Goal: Task Accomplishment & Management: Manage account settings

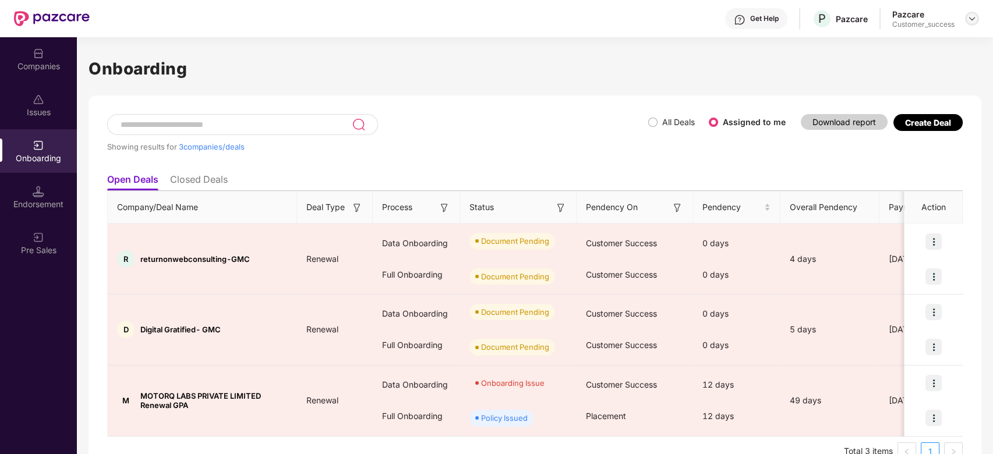
click at [971, 19] on img at bounding box center [971, 18] width 9 height 9
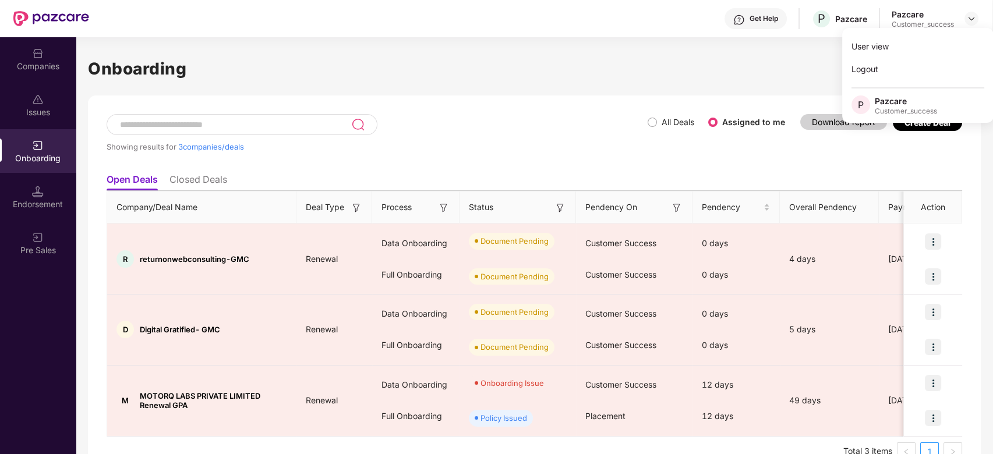
click at [778, 72] on h1 "Onboarding" at bounding box center [534, 69] width 893 height 26
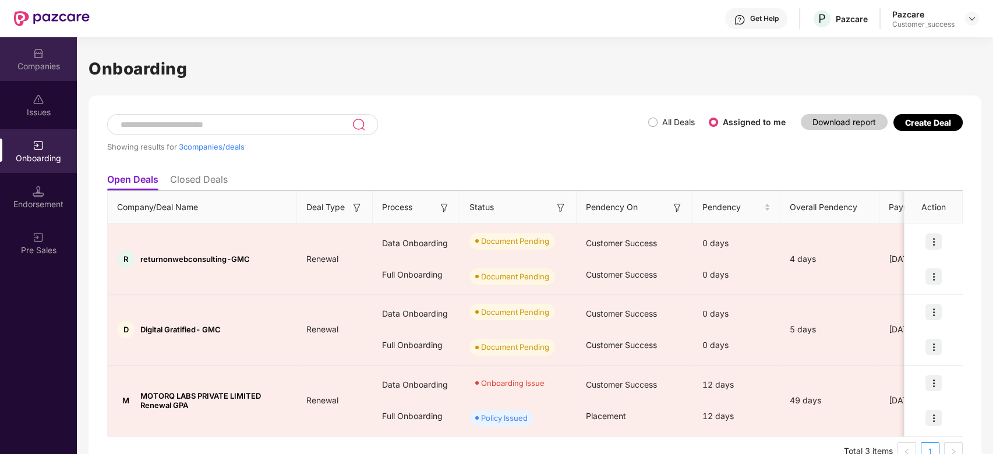
click at [39, 58] on div "Companies" at bounding box center [38, 59] width 77 height 44
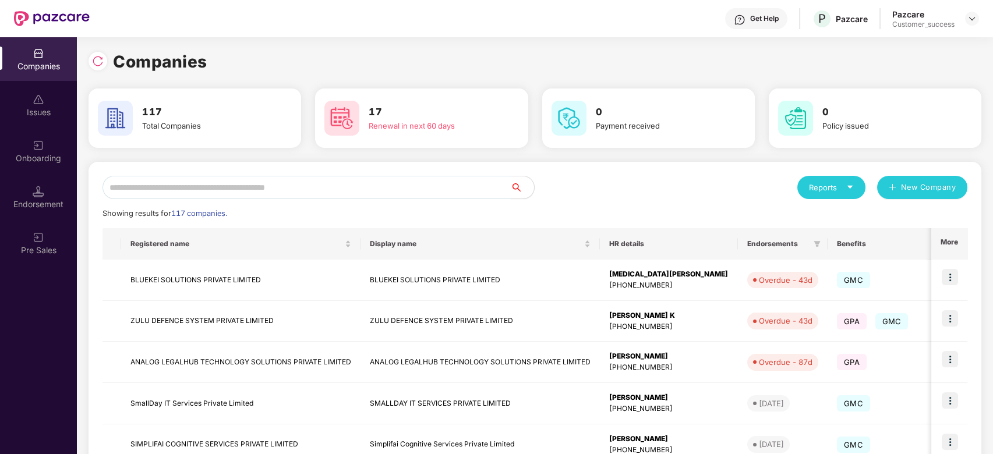
click at [268, 189] on input "text" at bounding box center [307, 187] width 408 height 23
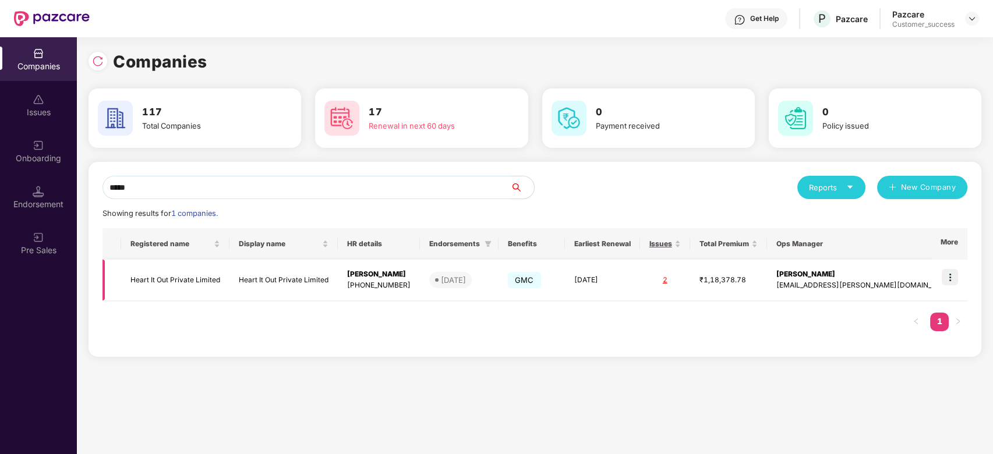
type input "*****"
click at [955, 277] on img at bounding box center [950, 277] width 16 height 16
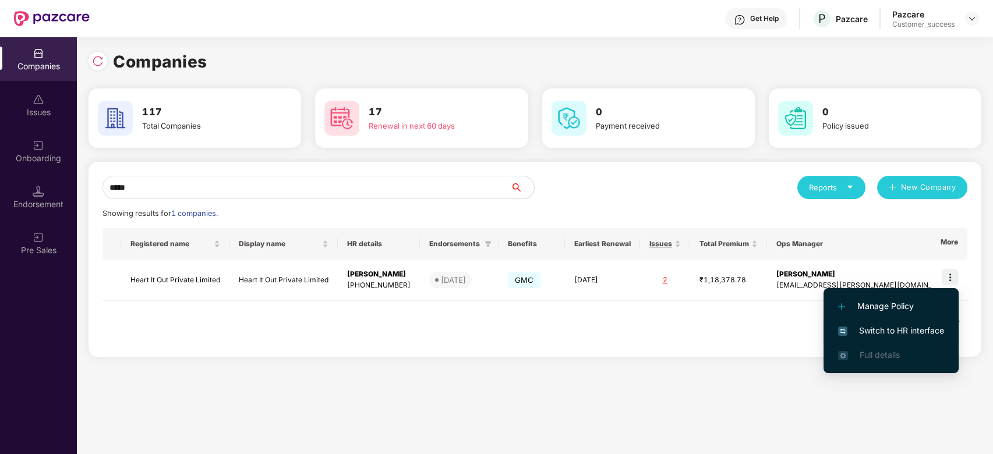
click at [871, 330] on span "Switch to HR interface" at bounding box center [891, 330] width 106 height 13
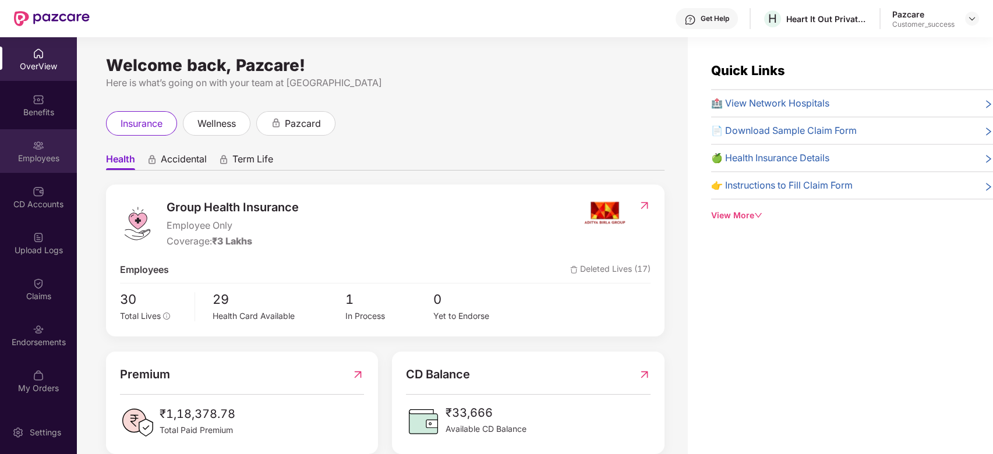
click at [36, 148] on img at bounding box center [39, 146] width 12 height 12
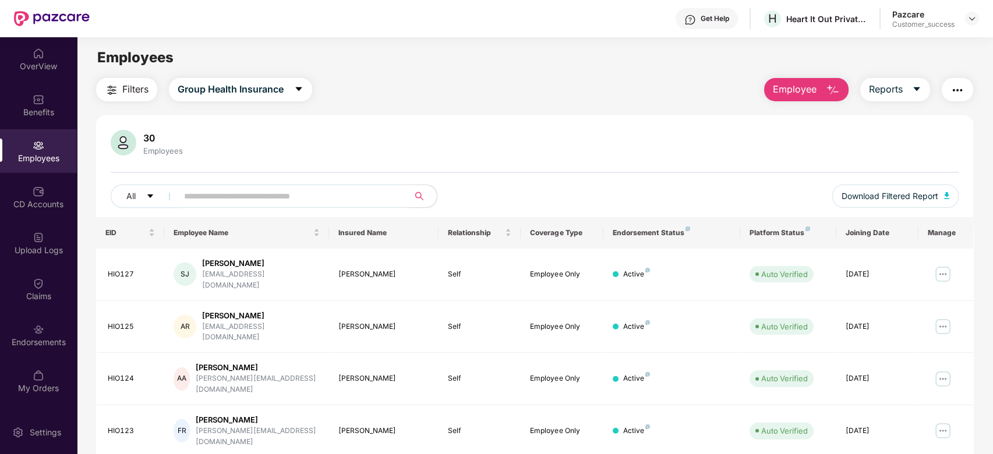
click at [213, 201] on input "text" at bounding box center [288, 196] width 209 height 17
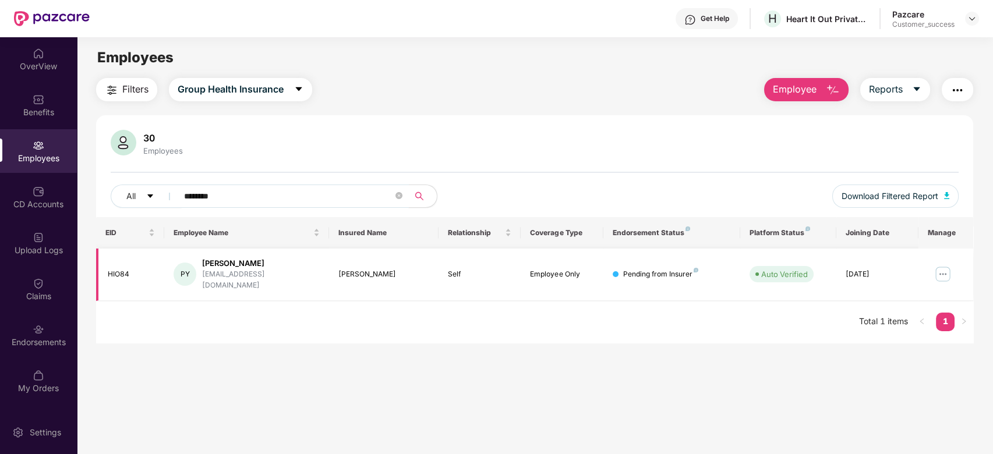
type input "********"
click at [942, 267] on img at bounding box center [943, 274] width 19 height 19
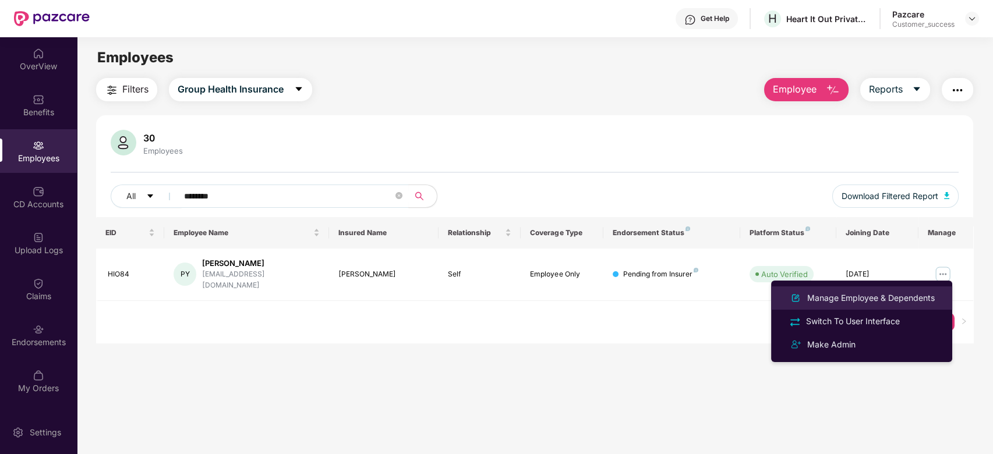
click at [835, 296] on div "Manage Employee & Dependents" at bounding box center [871, 298] width 132 height 13
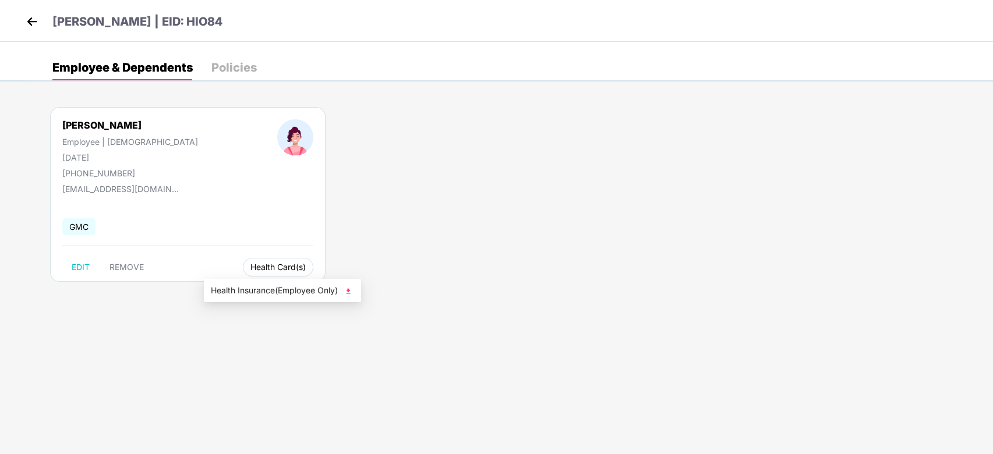
click at [243, 274] on button "Health Card(s)" at bounding box center [278, 267] width 70 height 19
click at [243, 289] on span "Health Insurance(Employee Only)" at bounding box center [282, 290] width 143 height 13
click at [246, 273] on button "Health Card(s)" at bounding box center [278, 267] width 70 height 19
click at [245, 296] on span "Health Insurance(Employee Only)" at bounding box center [282, 290] width 143 height 13
click at [30, 23] on img at bounding box center [31, 21] width 17 height 17
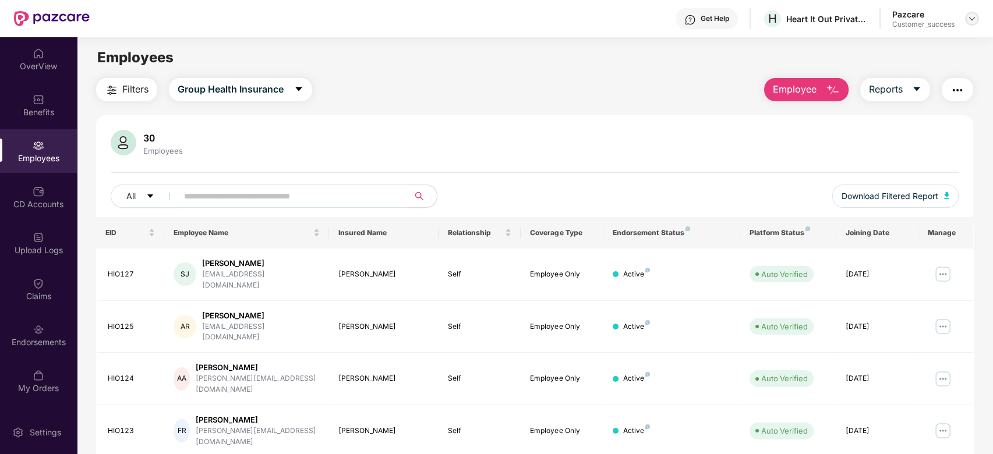
click at [974, 12] on div at bounding box center [972, 19] width 14 height 14
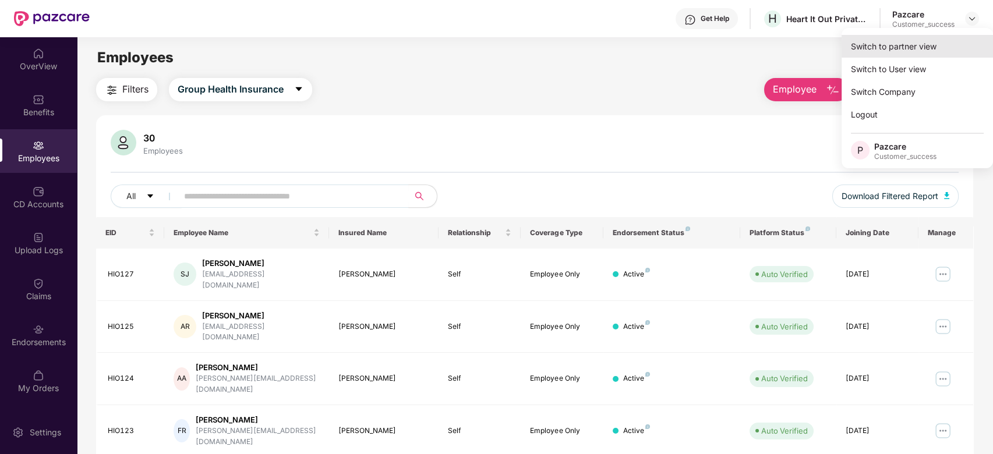
click at [890, 44] on div "Switch to partner view" at bounding box center [917, 46] width 151 height 23
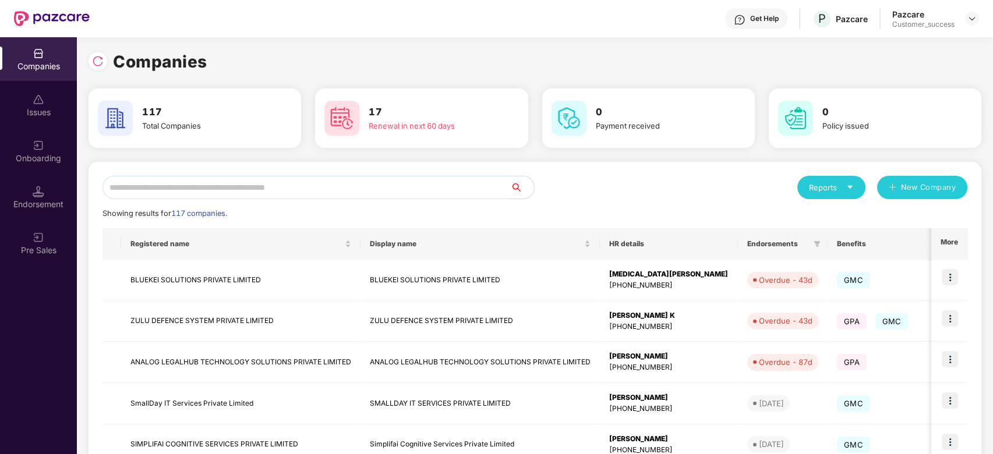
click at [330, 190] on input "text" at bounding box center [307, 187] width 408 height 23
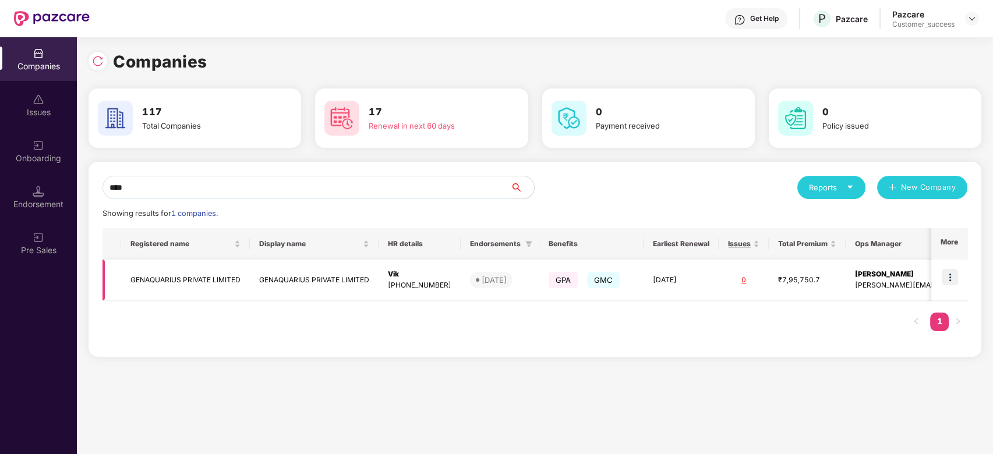
type input "****"
click at [953, 278] on img at bounding box center [950, 277] width 16 height 16
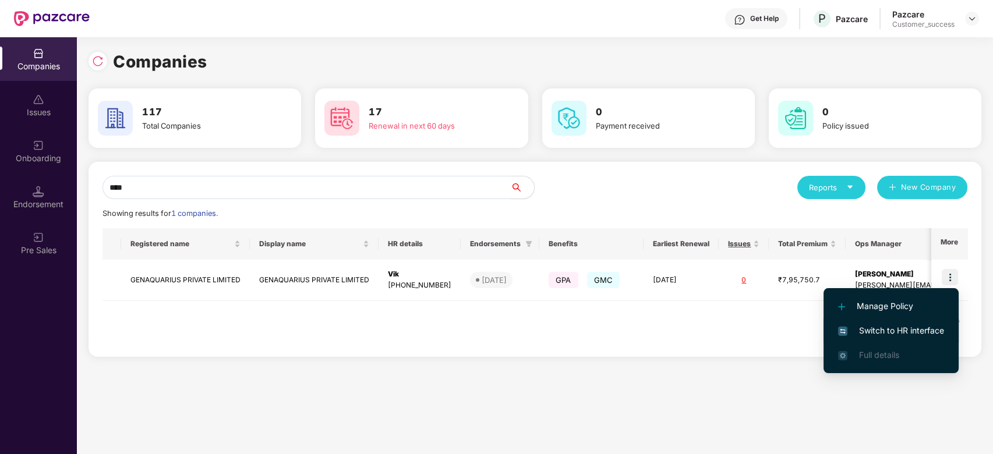
click at [870, 330] on span "Switch to HR interface" at bounding box center [891, 330] width 106 height 13
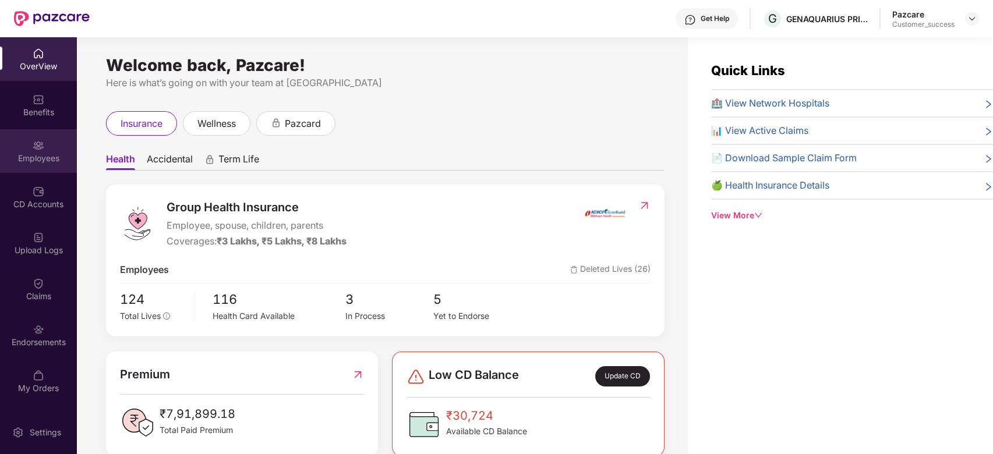
click at [38, 153] on div "Employees" at bounding box center [38, 159] width 77 height 12
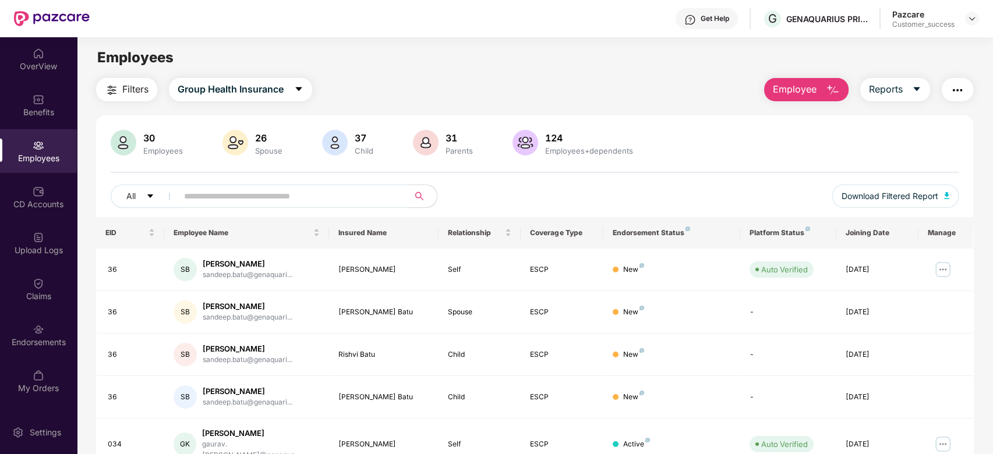
click at [204, 195] on input "text" at bounding box center [288, 196] width 209 height 17
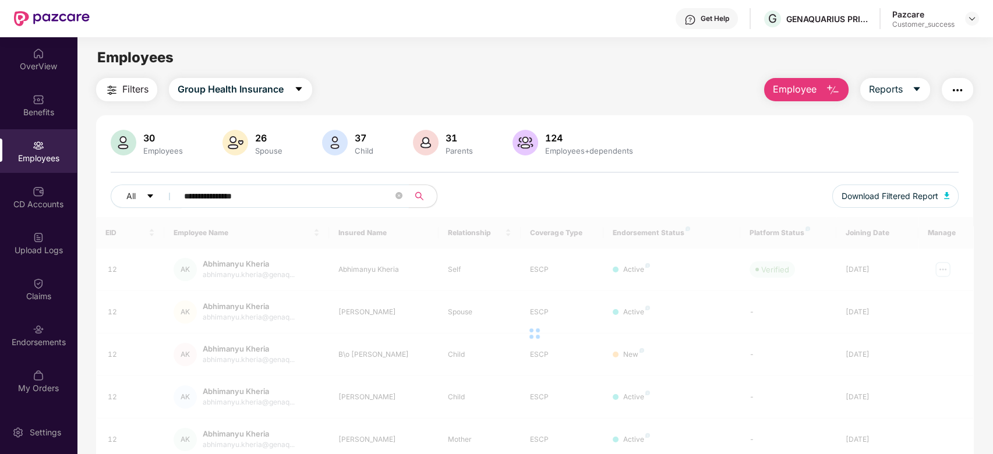
type input "**********"
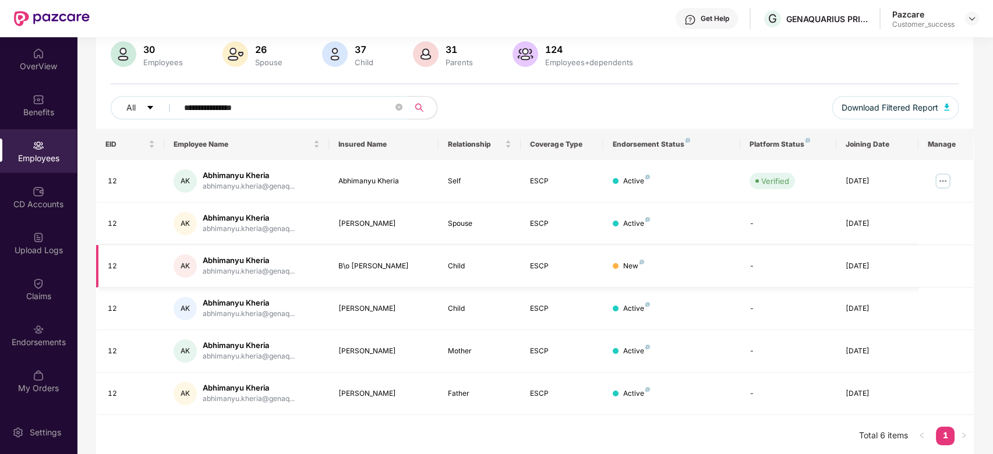
scroll to position [89, 0]
click at [942, 181] on img at bounding box center [943, 181] width 19 height 19
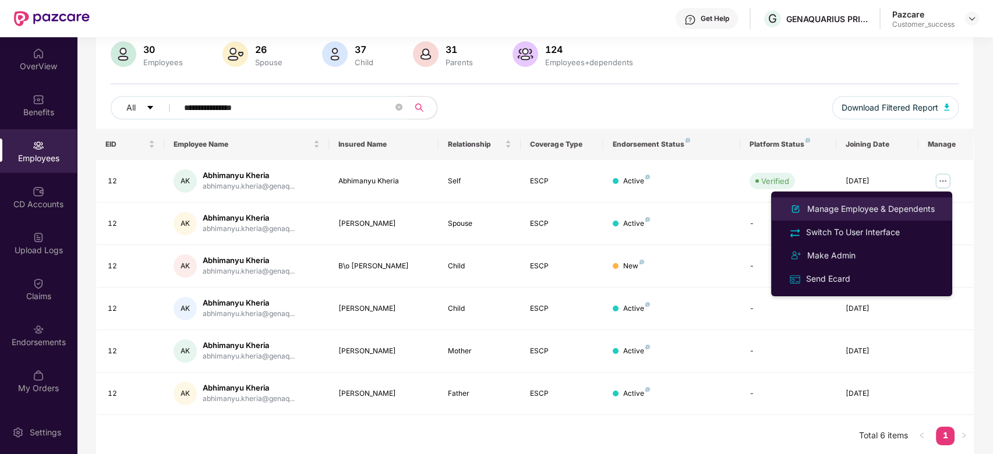
click at [863, 205] on div "Manage Employee & Dependents" at bounding box center [871, 209] width 132 height 13
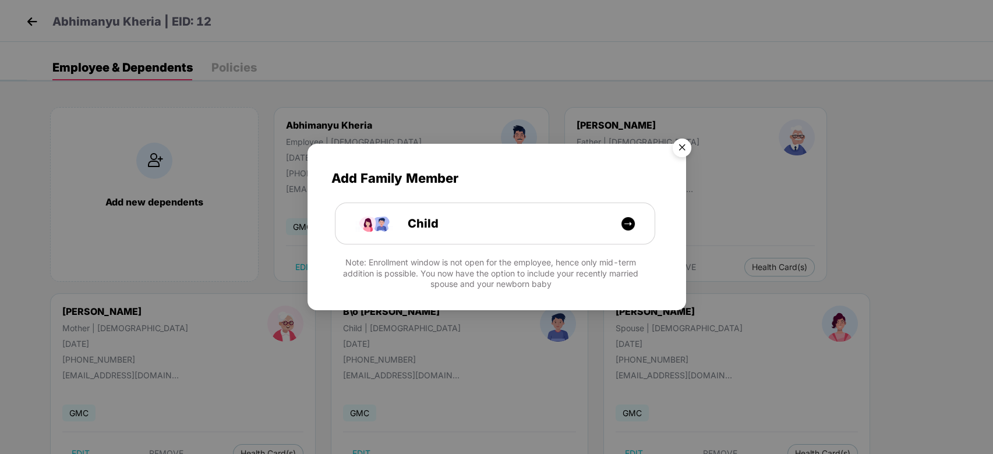
click at [675, 154] on img "Close" at bounding box center [682, 149] width 33 height 33
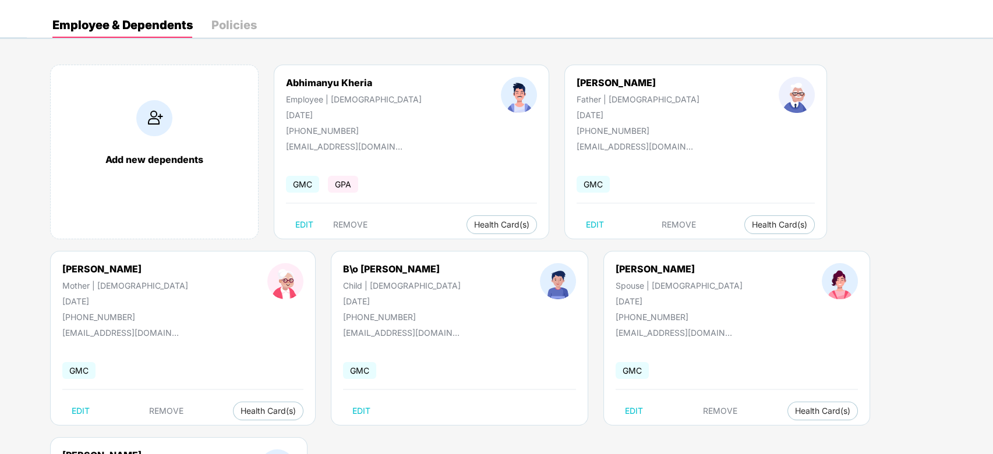
scroll to position [0, 0]
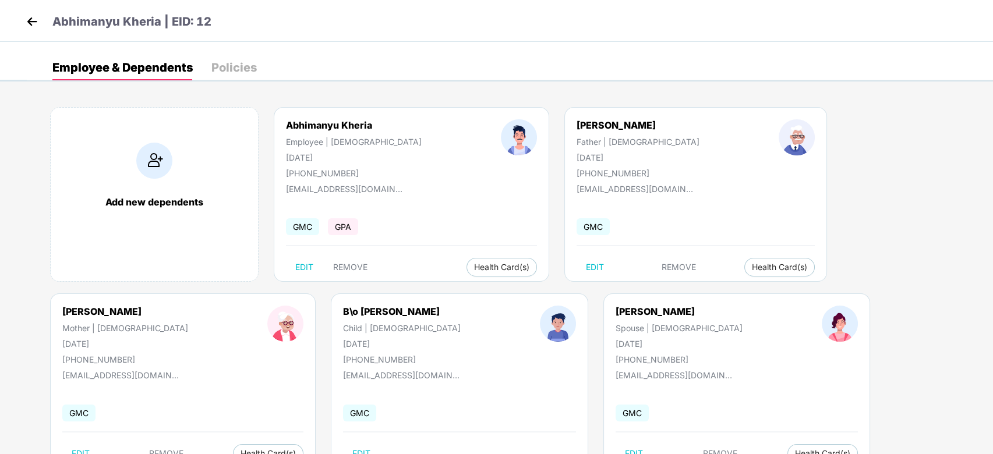
click at [33, 23] on img at bounding box center [31, 21] width 17 height 17
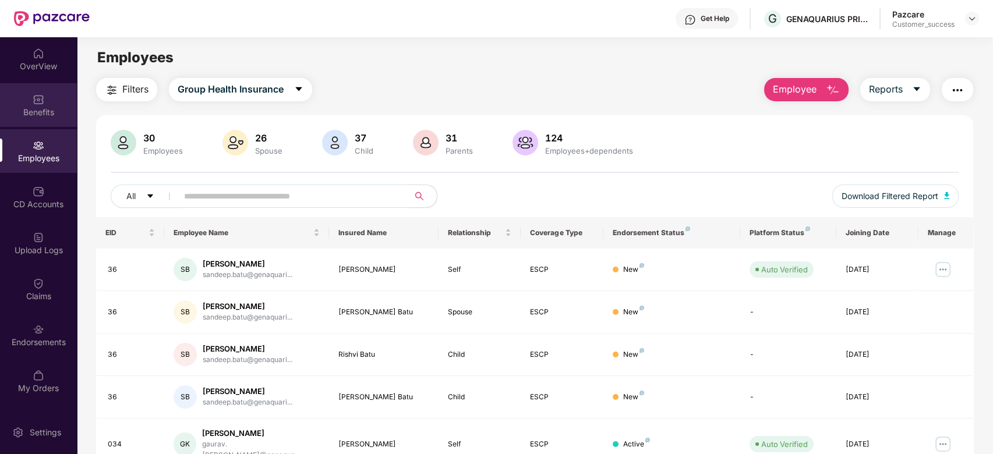
click at [31, 103] on div "Benefits" at bounding box center [38, 105] width 77 height 44
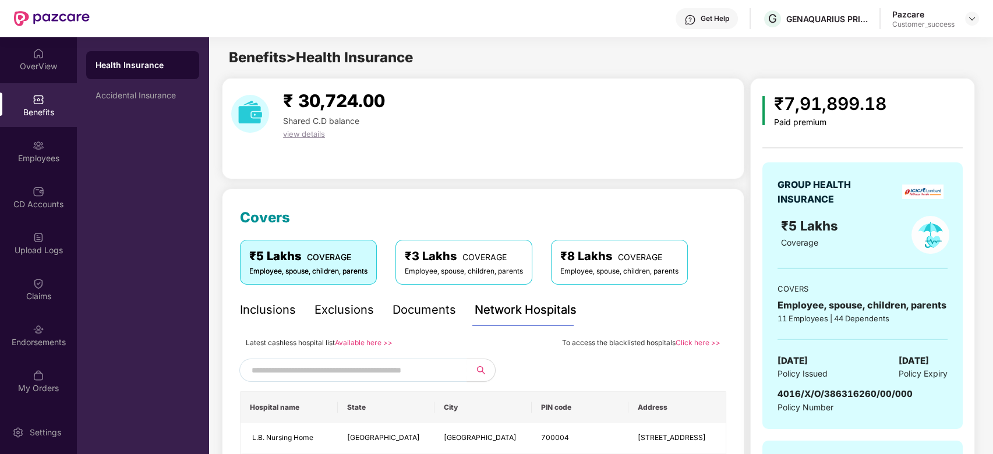
click at [395, 318] on div "Documents" at bounding box center [424, 310] width 63 height 18
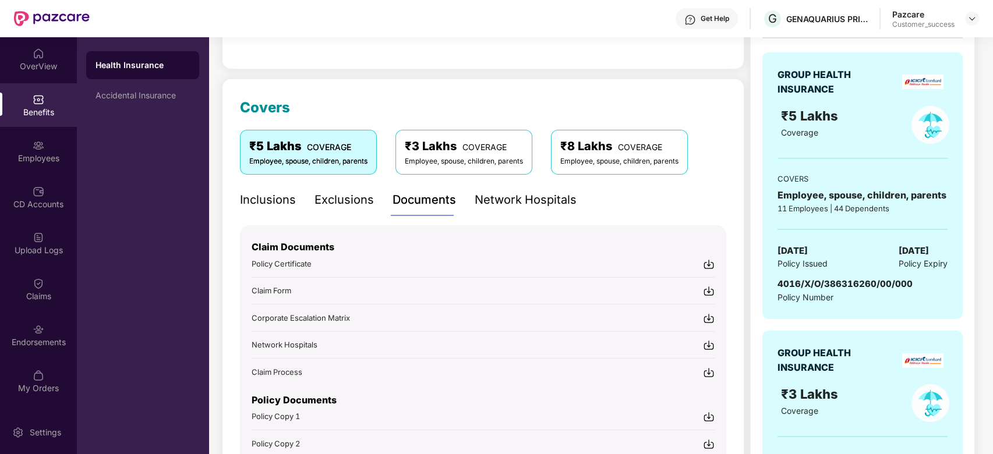
scroll to position [205, 0]
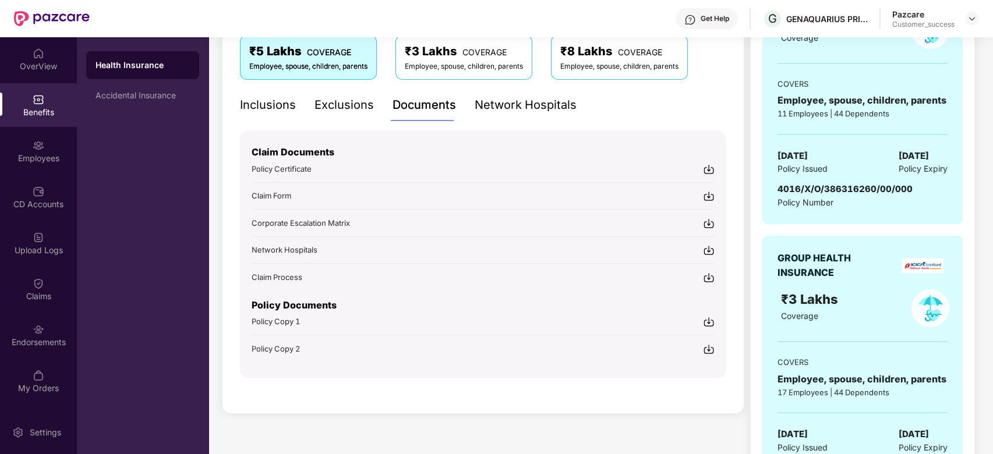
click at [288, 321] on span "Policy Copy 1" at bounding box center [276, 321] width 48 height 9
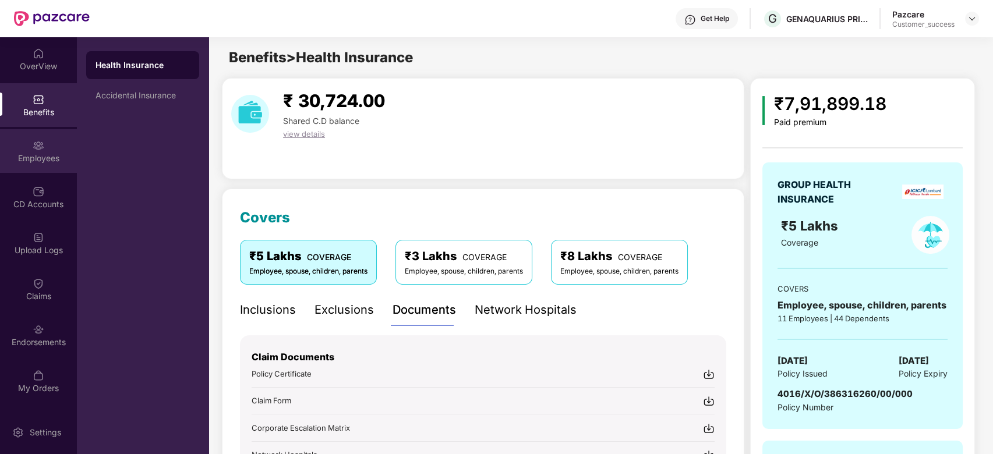
click at [47, 153] on div "Employees" at bounding box center [38, 159] width 77 height 12
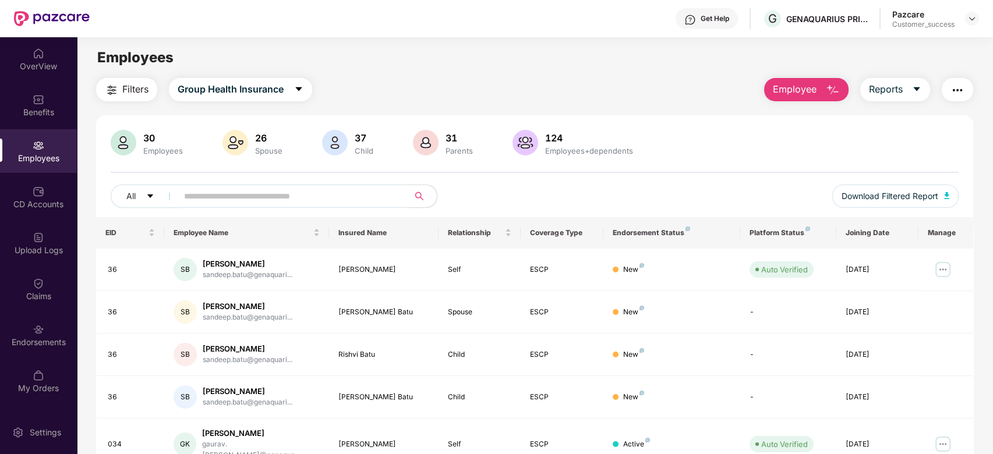
click at [210, 193] on input "text" at bounding box center [288, 196] width 209 height 17
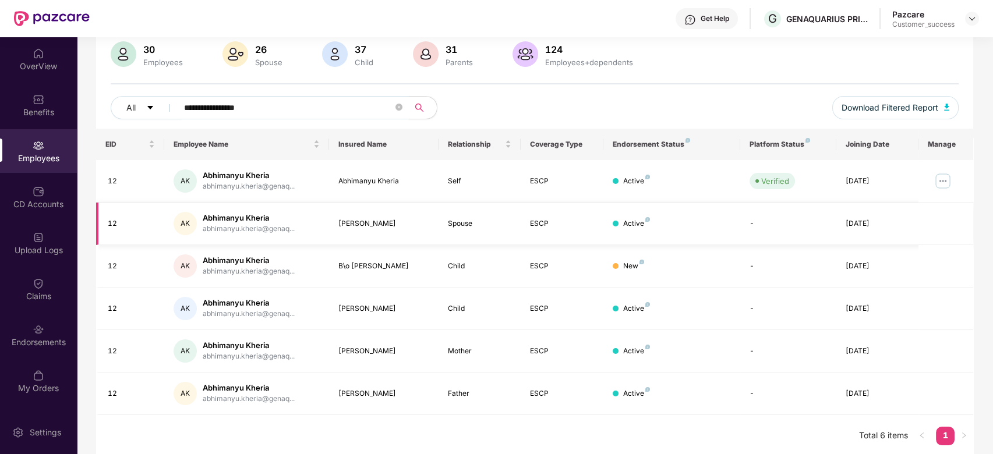
scroll to position [90, 0]
type input "**********"
click at [948, 182] on img at bounding box center [943, 179] width 19 height 19
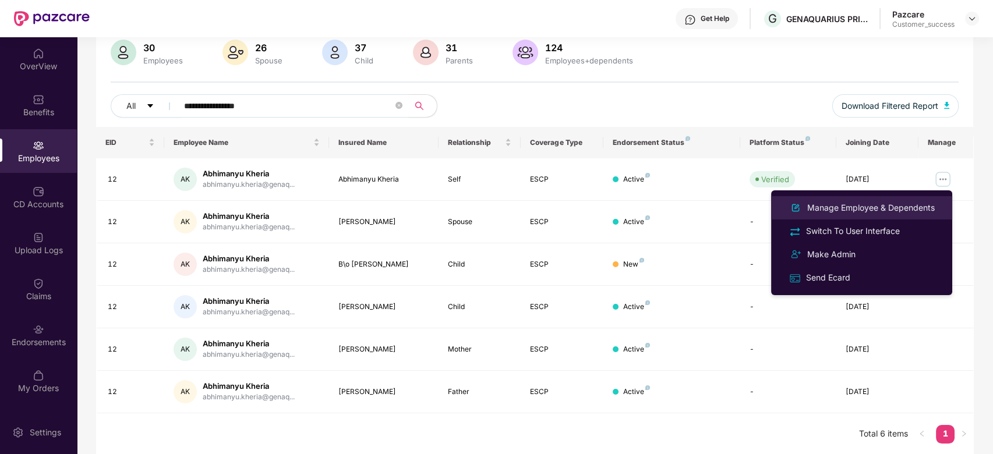
click at [809, 199] on li "Manage Employee & Dependents" at bounding box center [861, 207] width 181 height 23
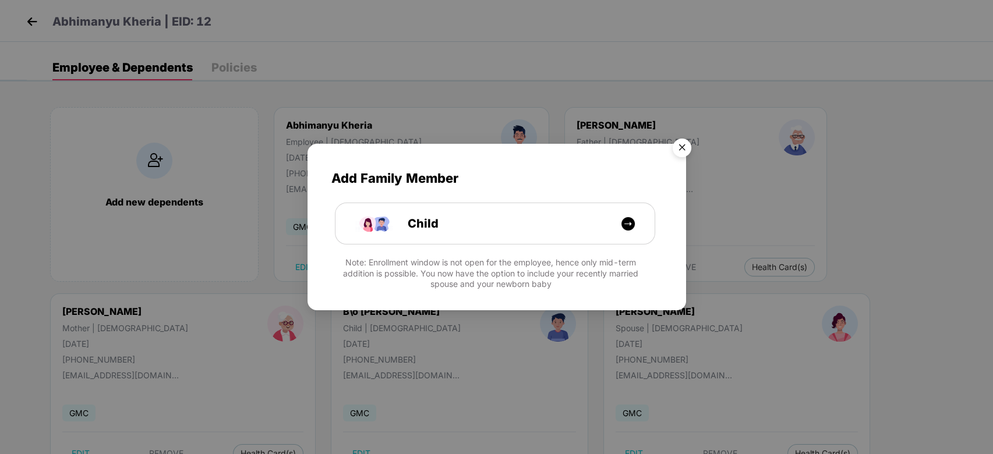
click at [688, 145] on img "Close" at bounding box center [682, 149] width 33 height 33
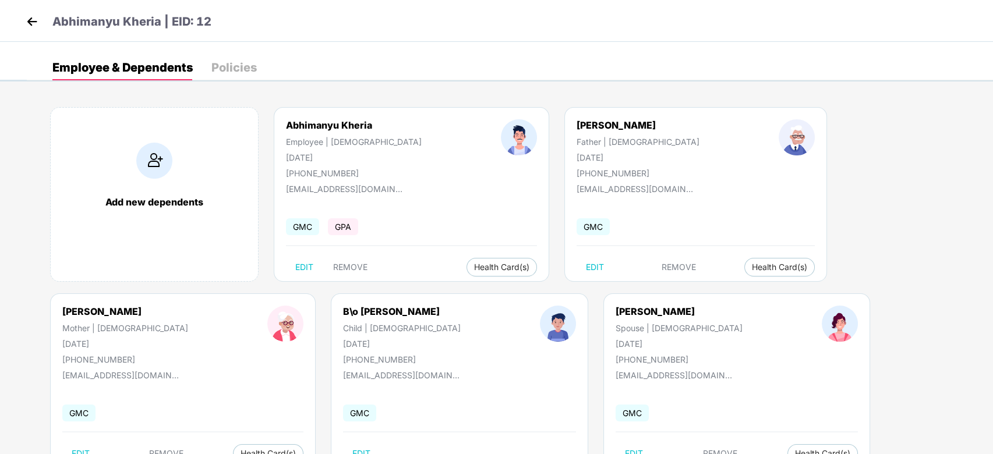
scroll to position [43, 0]
